Goal: Information Seeking & Learning: Find specific fact

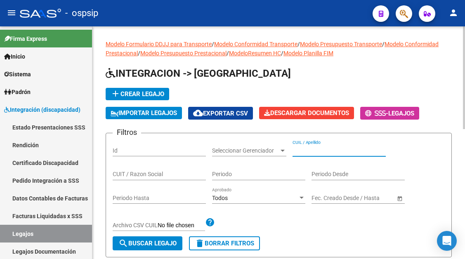
click at [322, 147] on input "CUIL / Apellido" at bounding box center [338, 150] width 93 height 7
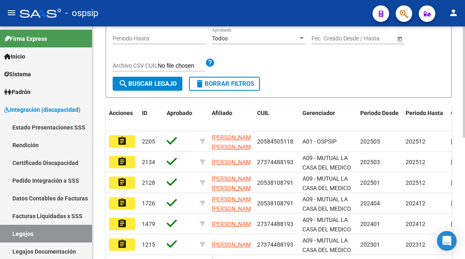
scroll to position [165, 0]
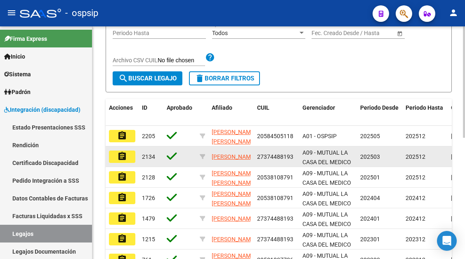
type input "aguirre"
click at [122, 157] on mat-icon "assignment" at bounding box center [122, 156] width 10 height 10
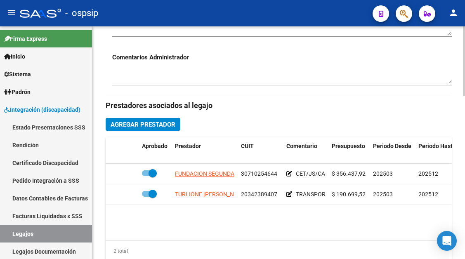
scroll to position [330, 0]
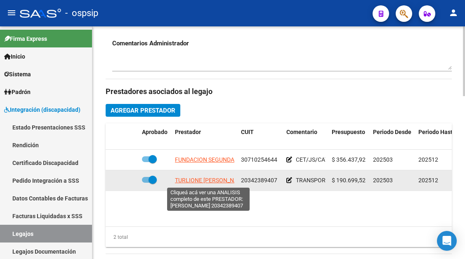
click at [212, 183] on span "TURLIONE MARCOS JOSE" at bounding box center [211, 180] width 73 height 7
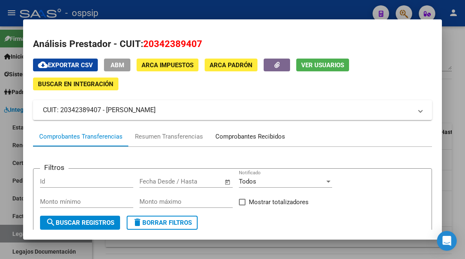
click at [237, 134] on div "Comprobantes Recibidos" at bounding box center [250, 136] width 70 height 9
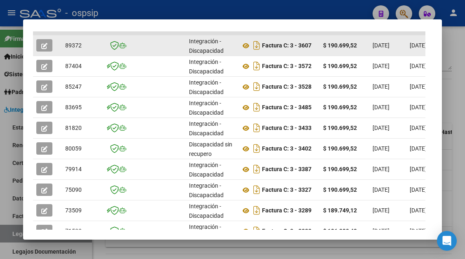
scroll to position [244, 0]
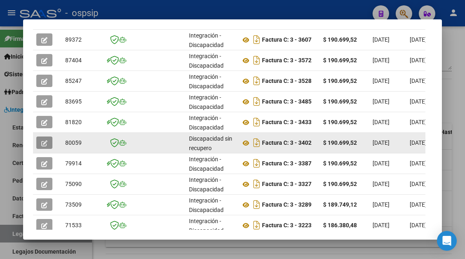
click at [48, 143] on button "button" at bounding box center [44, 142] width 16 height 12
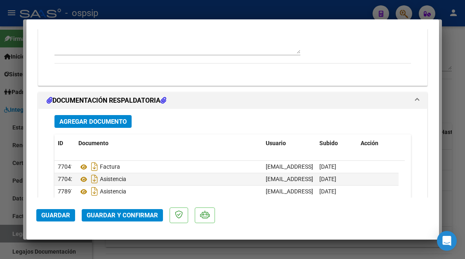
scroll to position [906, 0]
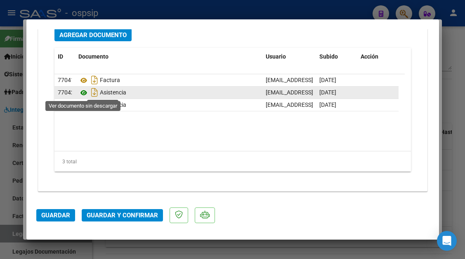
click at [85, 92] on icon at bounding box center [83, 93] width 11 height 10
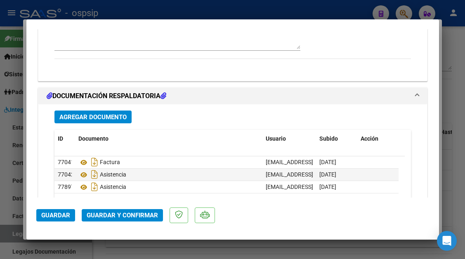
scroll to position [824, 0]
type input "$ 0,00"
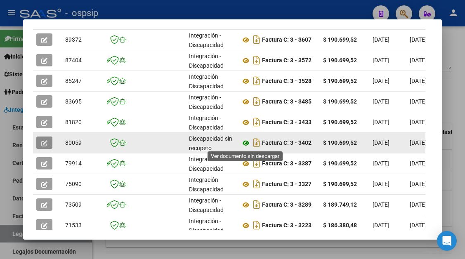
click at [245, 141] on icon at bounding box center [245, 143] width 11 height 10
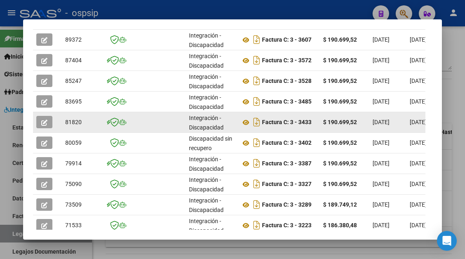
click at [47, 124] on icon "button" at bounding box center [44, 123] width 6 height 6
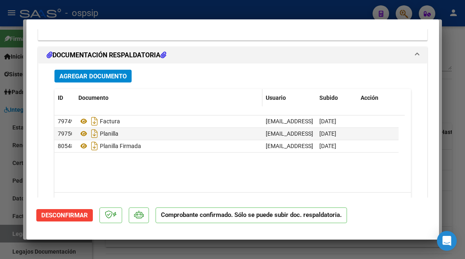
scroll to position [1606, 0]
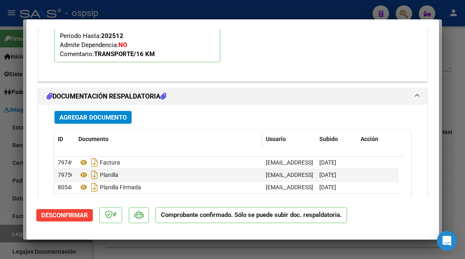
type input "$ 0,00"
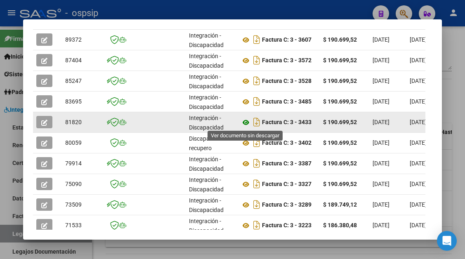
click at [244, 122] on icon at bounding box center [245, 122] width 11 height 10
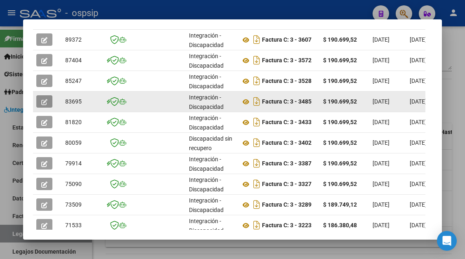
click at [45, 99] on icon "button" at bounding box center [44, 102] width 6 height 6
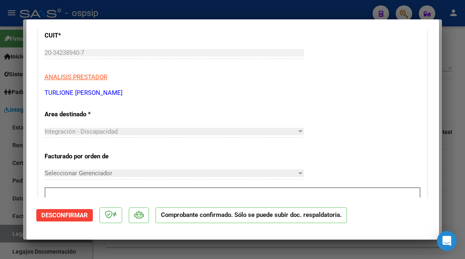
scroll to position [825, 0]
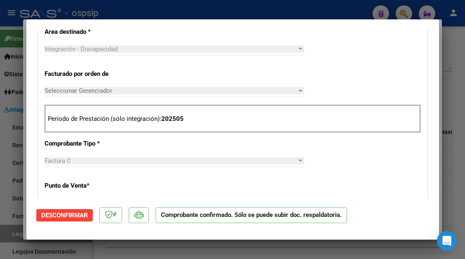
type input "$ 0,00"
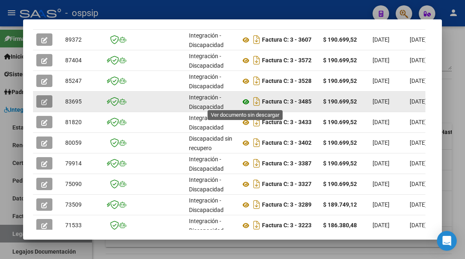
click at [247, 103] on icon at bounding box center [245, 102] width 11 height 10
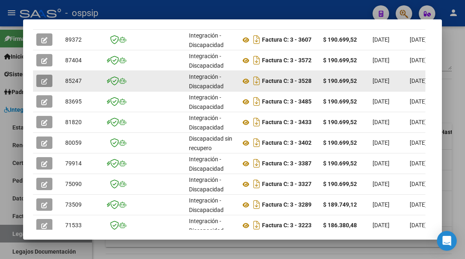
click at [48, 85] on button "button" at bounding box center [44, 81] width 16 height 12
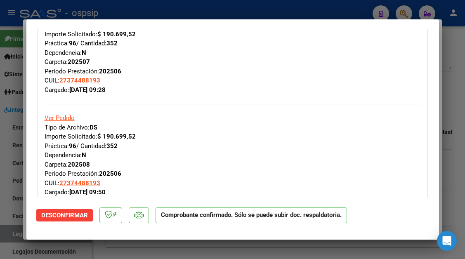
scroll to position [206, 0]
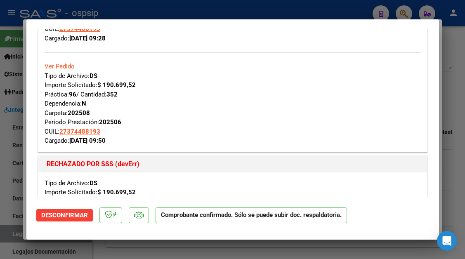
type input "$ 0,00"
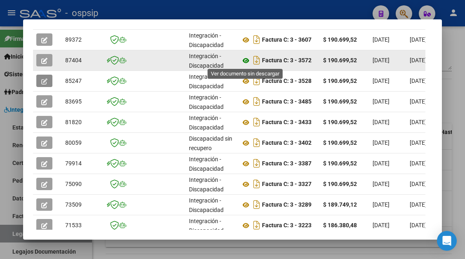
click at [246, 63] on icon at bounding box center [245, 61] width 11 height 10
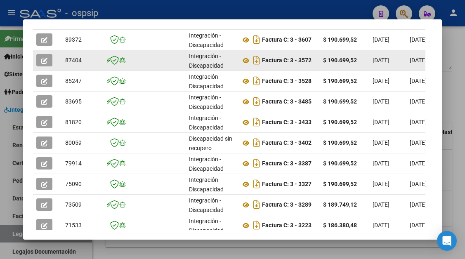
click at [42, 61] on icon "button" at bounding box center [44, 61] width 6 height 6
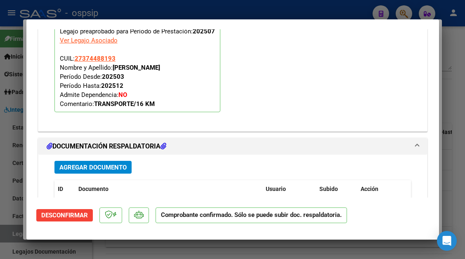
scroll to position [1196, 0]
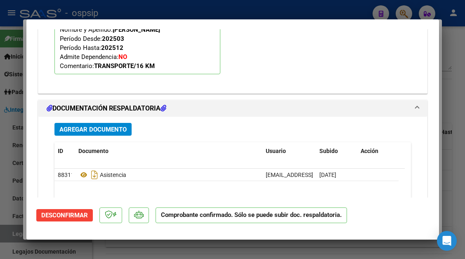
type input "$ 0,00"
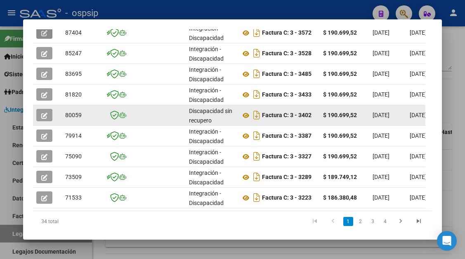
scroll to position [285, 0]
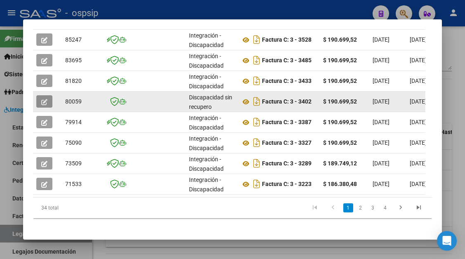
click at [45, 102] on icon "button" at bounding box center [44, 102] width 6 height 6
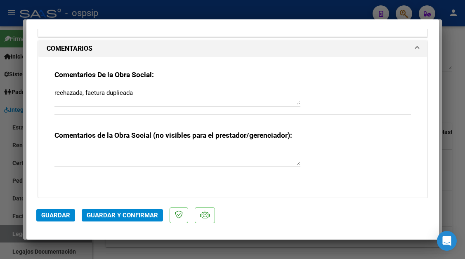
scroll to position [700, 0]
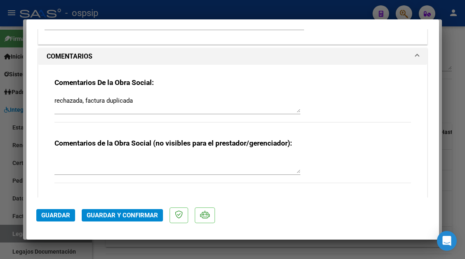
click at [16, 235] on div at bounding box center [232, 129] width 465 height 259
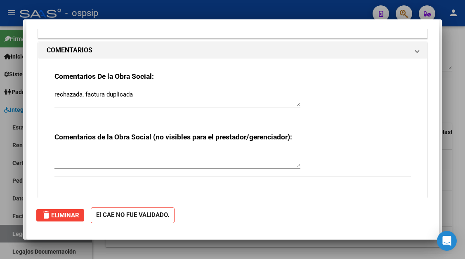
type input "$ 0,00"
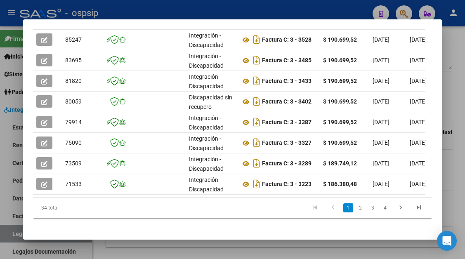
click at [16, 235] on div at bounding box center [232, 129] width 465 height 259
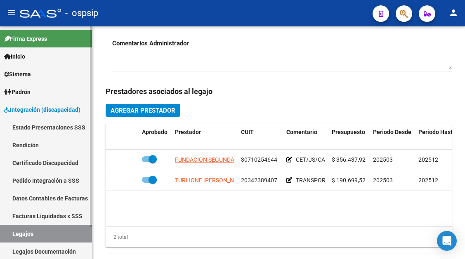
click at [31, 230] on link "Legajos" at bounding box center [46, 234] width 92 height 18
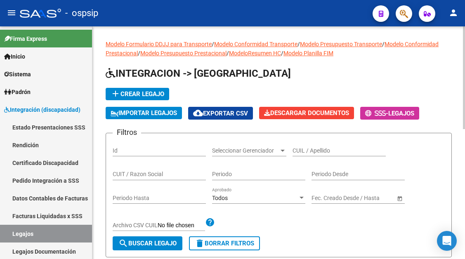
click at [316, 150] on input "CUIL / Apellido" at bounding box center [338, 150] width 93 height 7
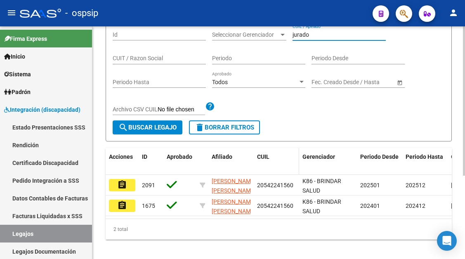
scroll to position [124, 0]
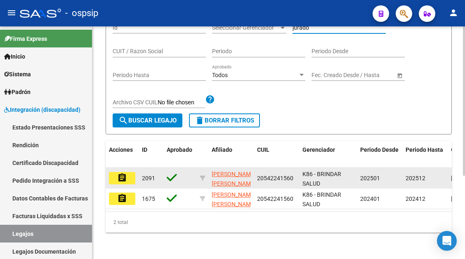
type input "jurado"
click at [129, 181] on button "assignment" at bounding box center [122, 178] width 26 height 12
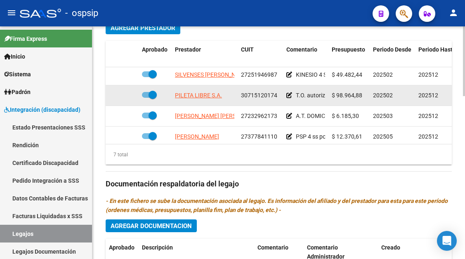
scroll to position [77, 0]
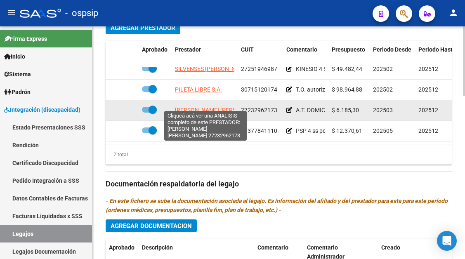
click at [204, 107] on span "CANO MARISA LILIANA" at bounding box center [219, 110] width 89 height 7
type textarea "27232962173"
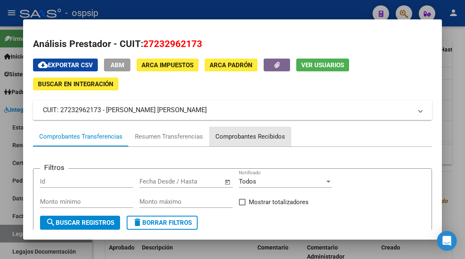
click at [233, 138] on div "Comprobantes Recibidos" at bounding box center [250, 136] width 70 height 9
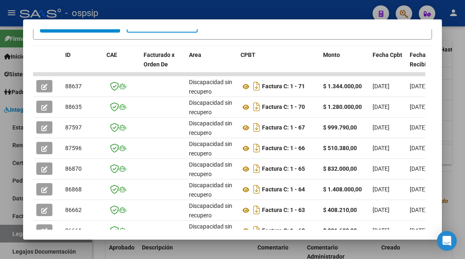
scroll to position [244, 0]
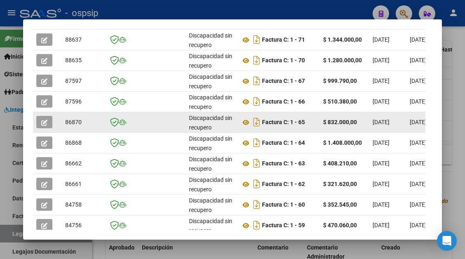
click at [48, 123] on button "button" at bounding box center [44, 122] width 16 height 12
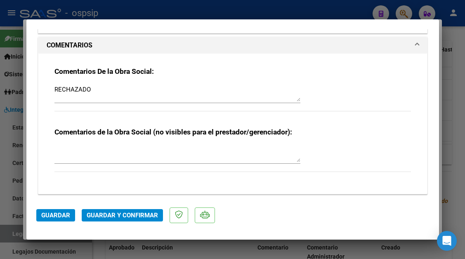
scroll to position [701, 0]
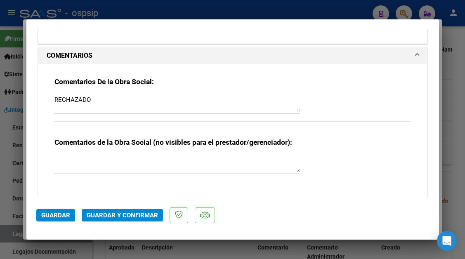
type input "$ 0,00"
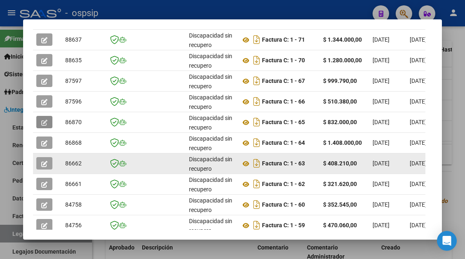
click at [42, 162] on icon "button" at bounding box center [44, 164] width 6 height 6
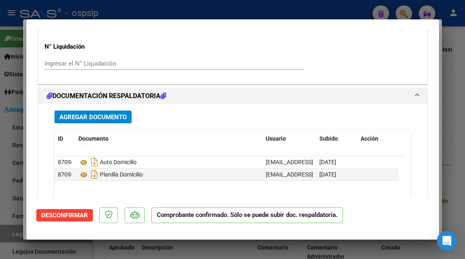
scroll to position [660, 0]
type input "$ 0,00"
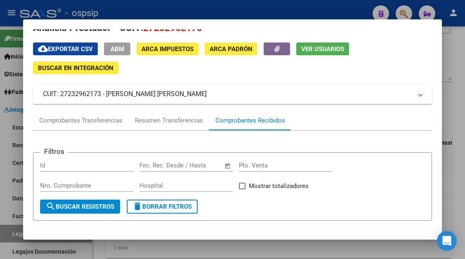
scroll to position [0, 0]
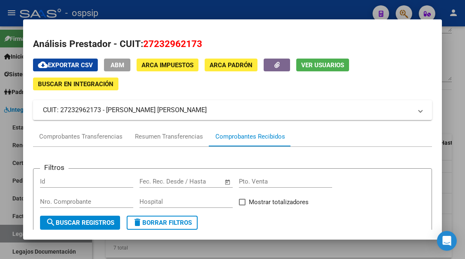
click at [21, 231] on div at bounding box center [232, 129] width 465 height 259
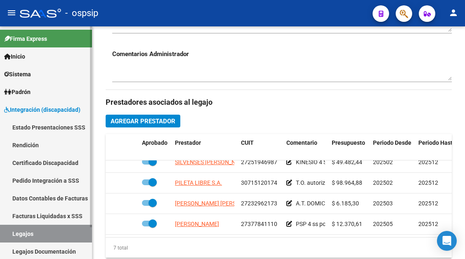
click at [9, 236] on link "Legajos" at bounding box center [46, 234] width 92 height 18
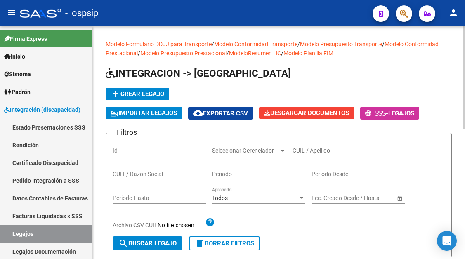
click at [300, 155] on div "CUIL / Apellido" at bounding box center [338, 148] width 93 height 16
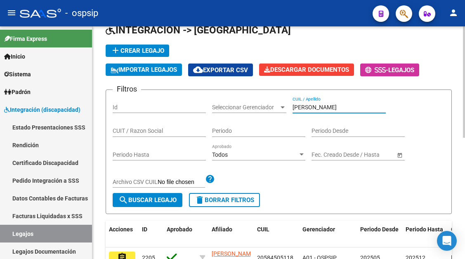
scroll to position [124, 0]
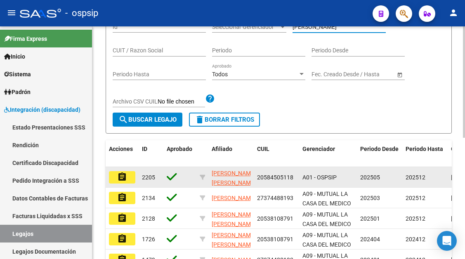
type input "aguirre"
click at [123, 179] on mat-icon "assignment" at bounding box center [122, 177] width 10 height 10
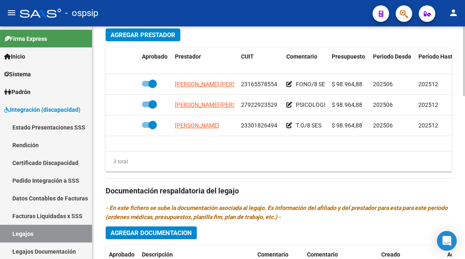
scroll to position [371, 0]
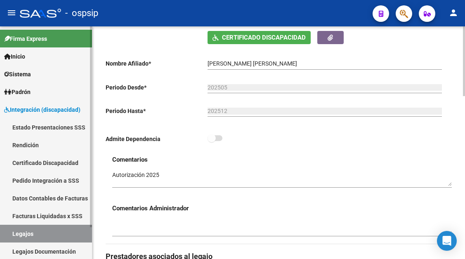
click at [46, 234] on link "Legajos" at bounding box center [46, 234] width 92 height 18
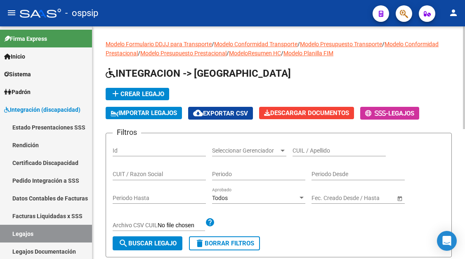
click at [303, 156] on div "CUIL / Apellido" at bounding box center [338, 148] width 93 height 16
click at [304, 149] on input "CUIL / Apellido" at bounding box center [338, 150] width 93 height 7
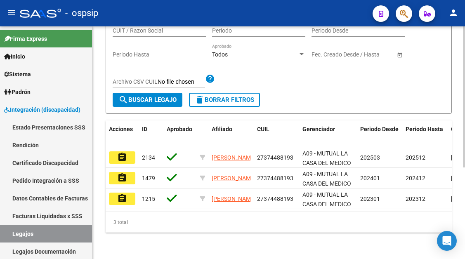
scroll to position [150, 0]
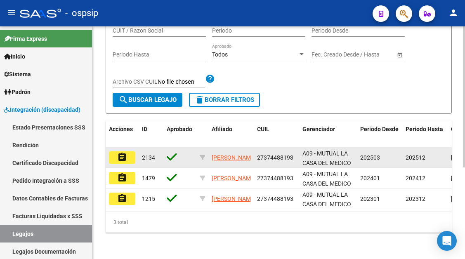
type input "aguirre flor"
click at [124, 151] on button "assignment" at bounding box center [122, 157] width 26 height 12
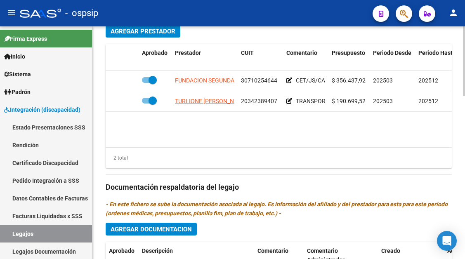
scroll to position [412, 0]
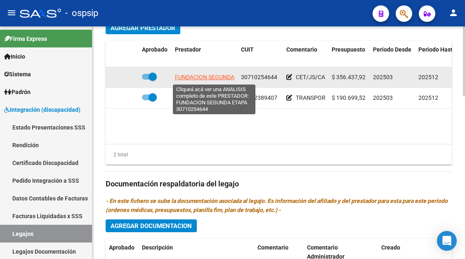
click at [212, 78] on span "FUNDACION SEGUNDA ETAPA" at bounding box center [214, 77] width 78 height 7
type textarea "30710254644"
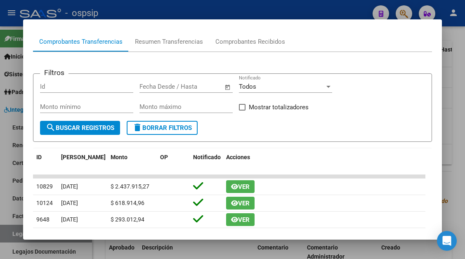
scroll to position [41, 0]
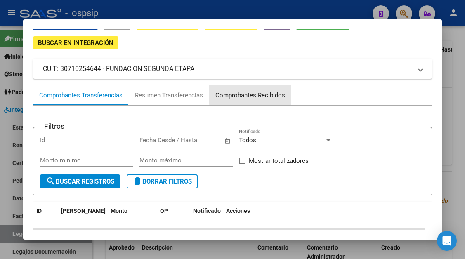
click at [255, 89] on div "Comprobantes Recibidos" at bounding box center [250, 95] width 82 height 20
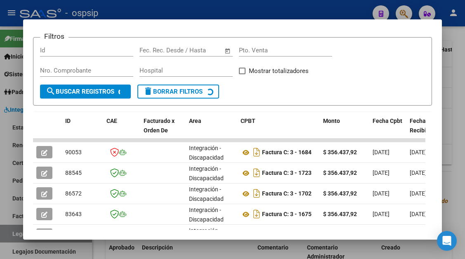
scroll to position [202, 0]
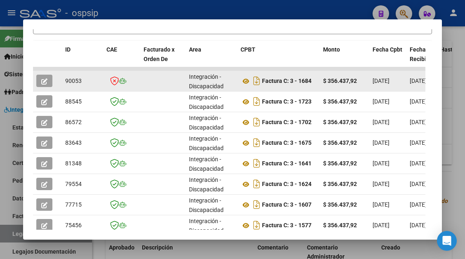
click at [40, 78] on button "button" at bounding box center [44, 81] width 16 height 12
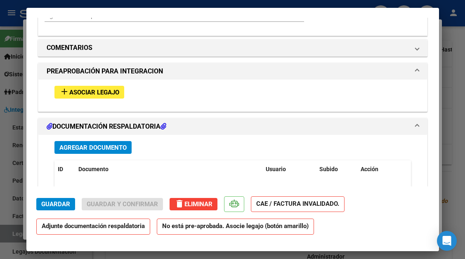
scroll to position [714, 0]
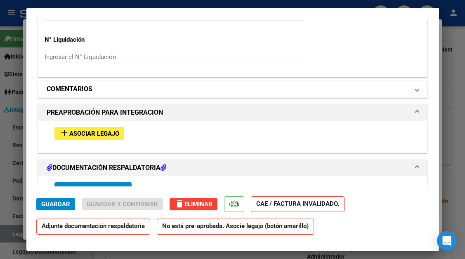
click at [415, 88] on span at bounding box center [416, 89] width 3 height 10
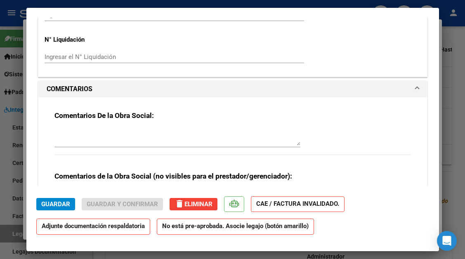
click at [175, 122] on div "Comentarios De la Obra Social:" at bounding box center [232, 137] width 356 height 53
click at [174, 130] on textarea at bounding box center [177, 137] width 246 height 16
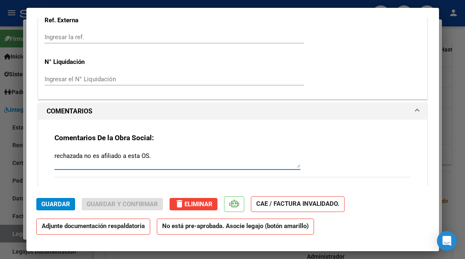
scroll to position [672, 0]
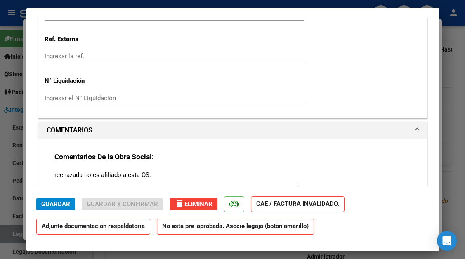
click at [141, 178] on textarea "rechazada no es afiliado a esta OS." at bounding box center [177, 178] width 246 height 16
click at [145, 176] on textarea "rechazada no es afiliado a esta OS." at bounding box center [177, 178] width 246 height 16
type textarea "rechazada no es afiliado a esta O.S."
click at [49, 208] on button "Guardar" at bounding box center [55, 204] width 39 height 12
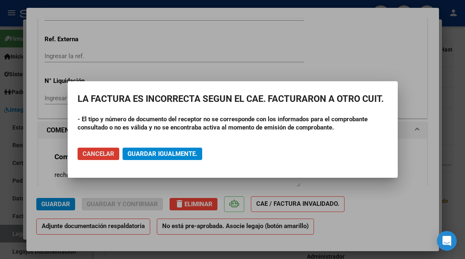
click at [162, 158] on button "Guardar igualmente." at bounding box center [162, 154] width 80 height 12
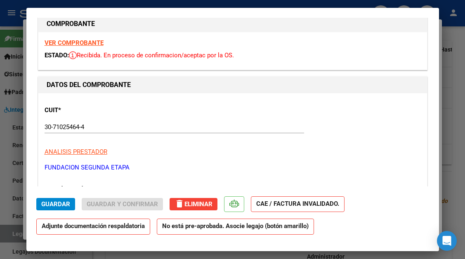
scroll to position [0, 0]
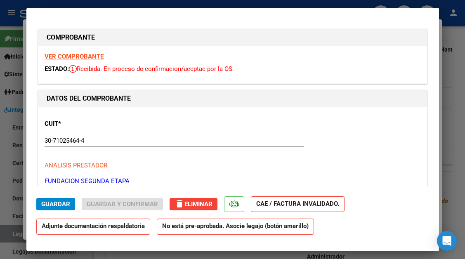
type input "$ 0,00"
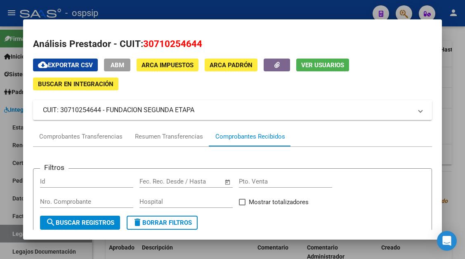
click at [308, 70] on button "Ver Usuarios" at bounding box center [322, 65] width 53 height 13
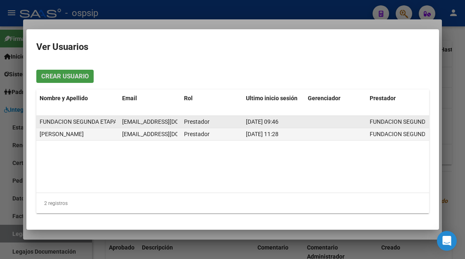
click at [128, 122] on span "fundacion2etapa@gmail.com" at bounding box center [168, 121] width 92 height 7
copy span "fundacion2etapa@gmail.com"
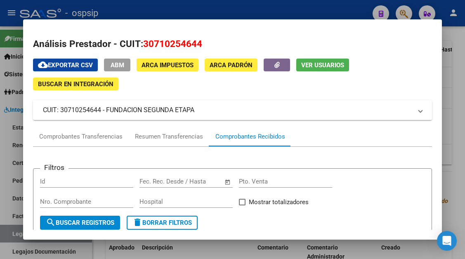
click at [6, 234] on div at bounding box center [232, 129] width 465 height 259
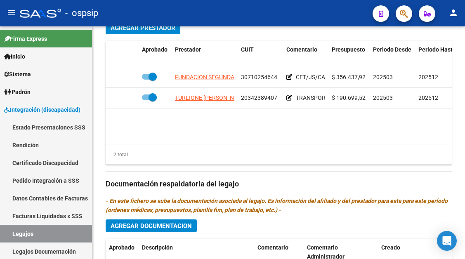
click at [6, 234] on link "Legajos" at bounding box center [46, 234] width 92 height 18
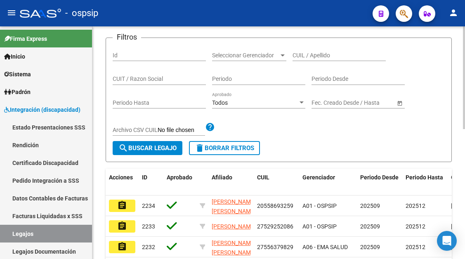
scroll to position [89, 0]
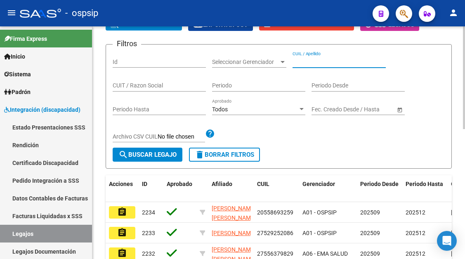
click at [307, 64] on input "CUIL / Apellido" at bounding box center [338, 62] width 93 height 7
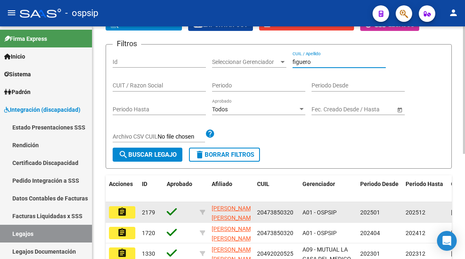
type input "figuero"
click at [112, 209] on button "assignment" at bounding box center [122, 212] width 26 height 12
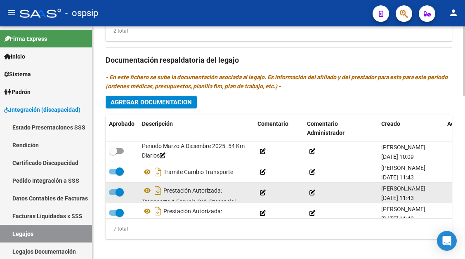
scroll to position [77, 0]
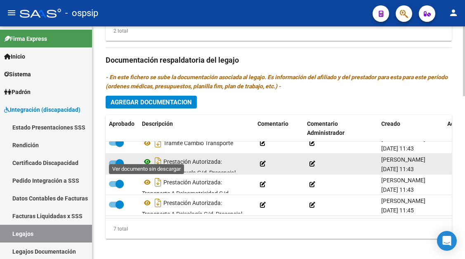
click at [142, 157] on icon at bounding box center [147, 162] width 11 height 10
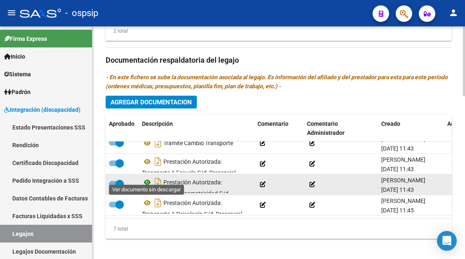
click at [148, 177] on icon at bounding box center [147, 182] width 11 height 10
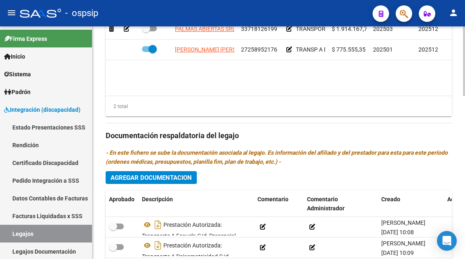
scroll to position [419, 0]
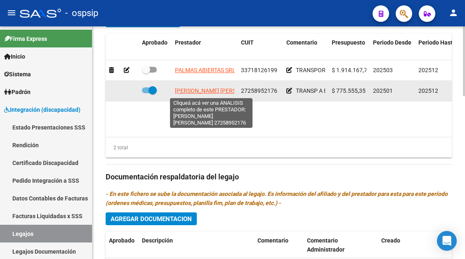
click at [216, 94] on span "APARICIO CINTHIA VIVIANA" at bounding box center [219, 90] width 89 height 7
type textarea "27258952176"
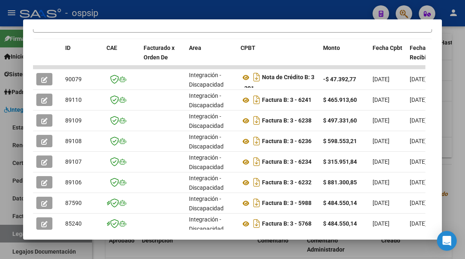
scroll to position [165, 0]
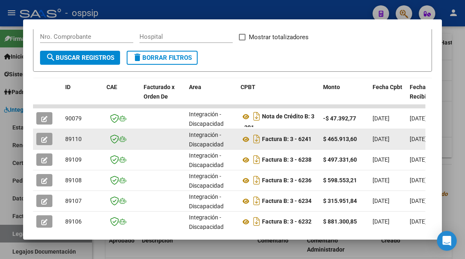
click at [41, 140] on button "button" at bounding box center [44, 139] width 16 height 12
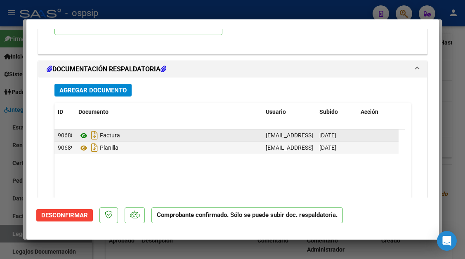
scroll to position [1031, 0]
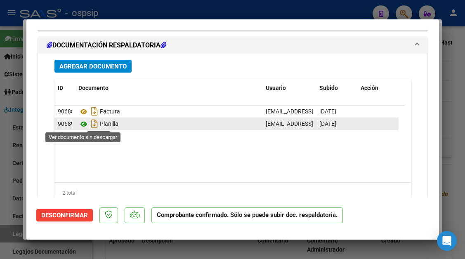
click at [84, 125] on icon at bounding box center [83, 124] width 11 height 10
type input "$ 0,00"
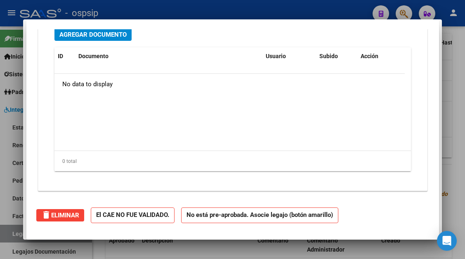
scroll to position [0, 0]
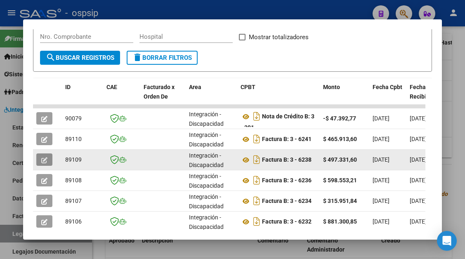
click at [42, 162] on icon "button" at bounding box center [44, 160] width 6 height 6
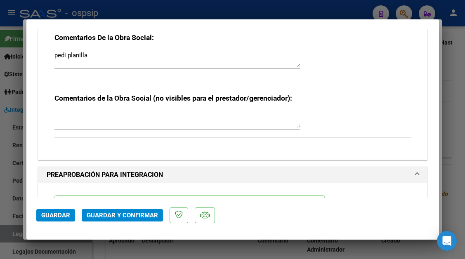
scroll to position [948, 0]
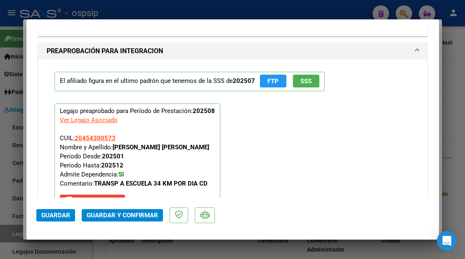
type input "$ 0,00"
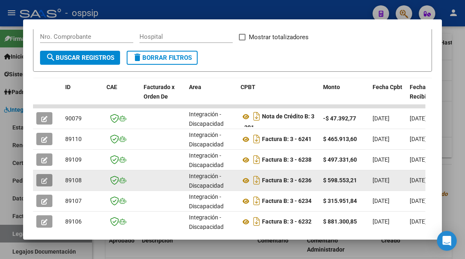
click at [42, 179] on icon "button" at bounding box center [44, 181] width 6 height 6
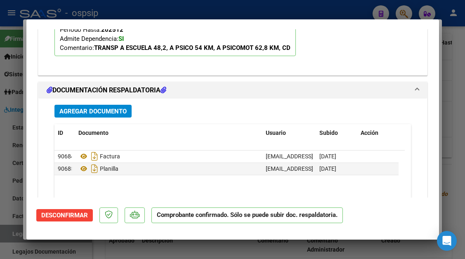
scroll to position [1046, 0]
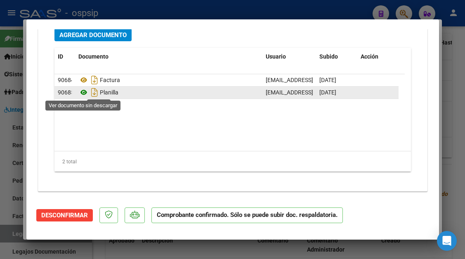
click at [85, 94] on icon at bounding box center [83, 92] width 11 height 10
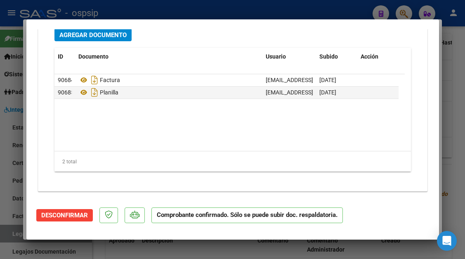
type input "$ 0,00"
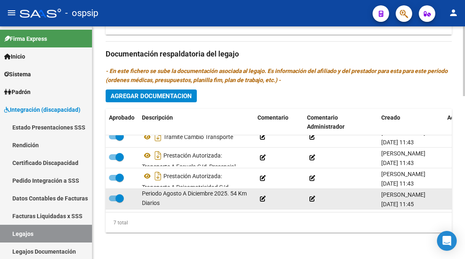
scroll to position [0, 0]
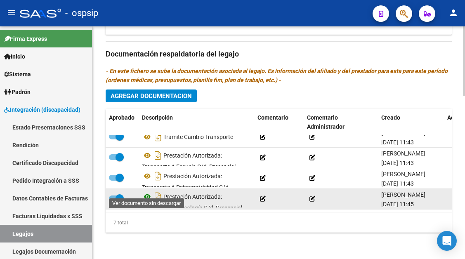
click at [148, 192] on icon at bounding box center [147, 197] width 11 height 10
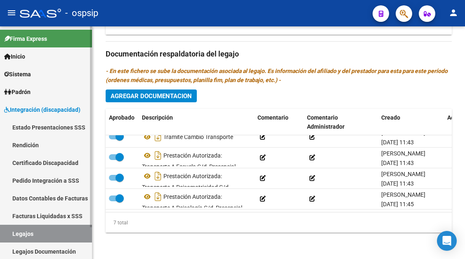
click at [18, 235] on link "Legajos" at bounding box center [46, 234] width 92 height 18
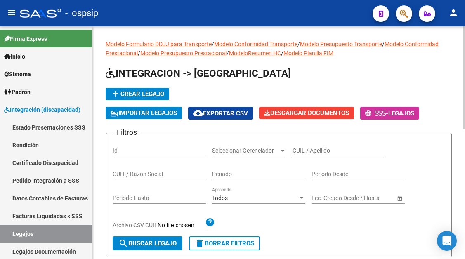
click at [296, 149] on input "CUIL / Apellido" at bounding box center [338, 150] width 93 height 7
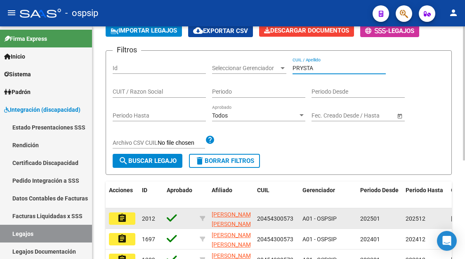
type input "PRYSTA"
click at [127, 219] on button "assignment" at bounding box center [122, 218] width 26 height 12
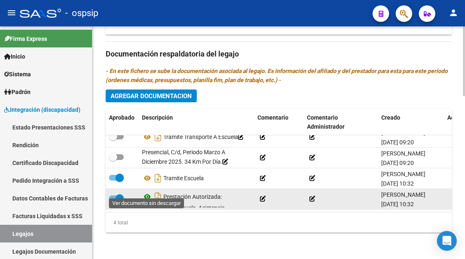
click at [146, 192] on icon at bounding box center [147, 197] width 11 height 10
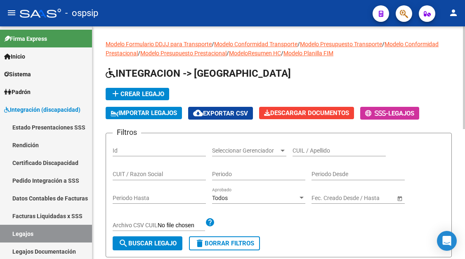
click at [305, 148] on input "CUIL / Apellido" at bounding box center [338, 150] width 93 height 7
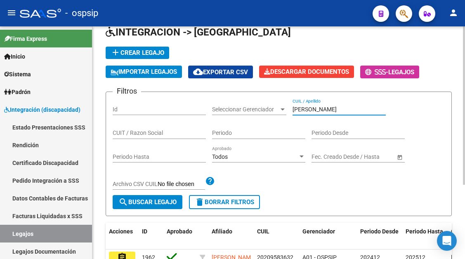
scroll to position [82, 0]
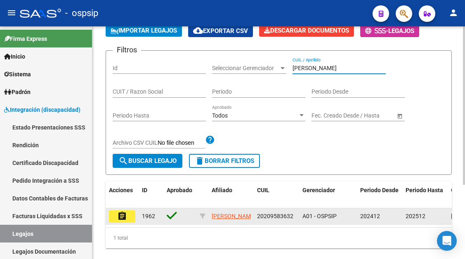
type input "romero tor"
click at [129, 223] on button "assignment" at bounding box center [122, 216] width 26 height 12
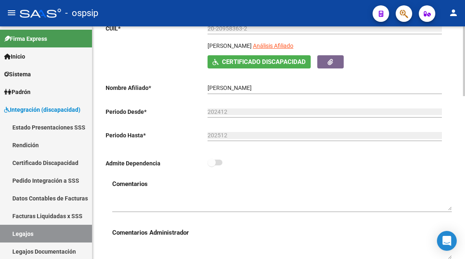
scroll to position [82, 0]
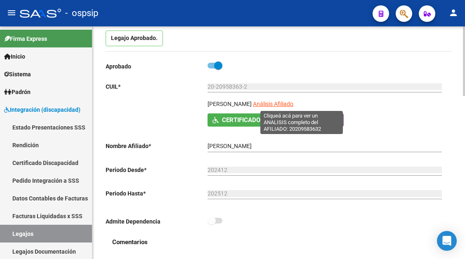
click at [293, 106] on span "Análisis Afiliado" at bounding box center [273, 104] width 40 height 7
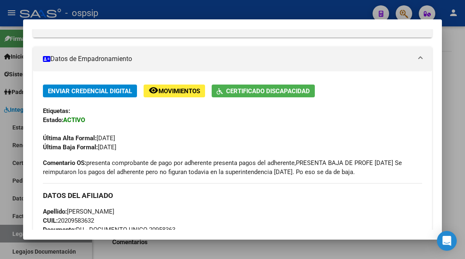
scroll to position [165, 0]
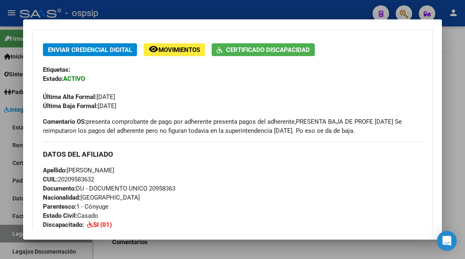
drag, startPoint x: 97, startPoint y: 181, endPoint x: 68, endPoint y: 170, distance: 31.2
click at [68, 170] on div "Apellido: TORIBIO ALBERTO ROMERO CUIL: 20209583632 Documento: DU - DOCUMENTO UN…" at bounding box center [232, 216] width 378 height 100
copy div "TORIBIO ALBERTO ROMERO CUIL: 20209583632"
